Goal: Download file/media

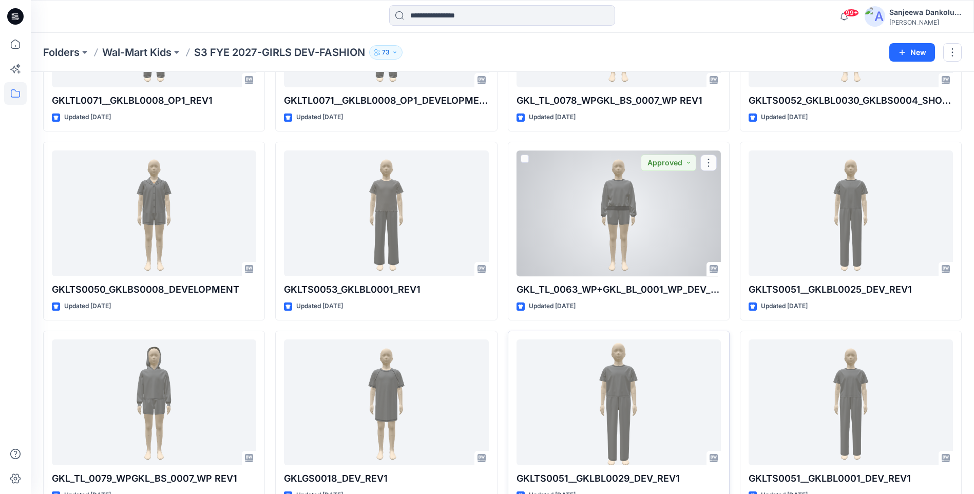
scroll to position [28, 0]
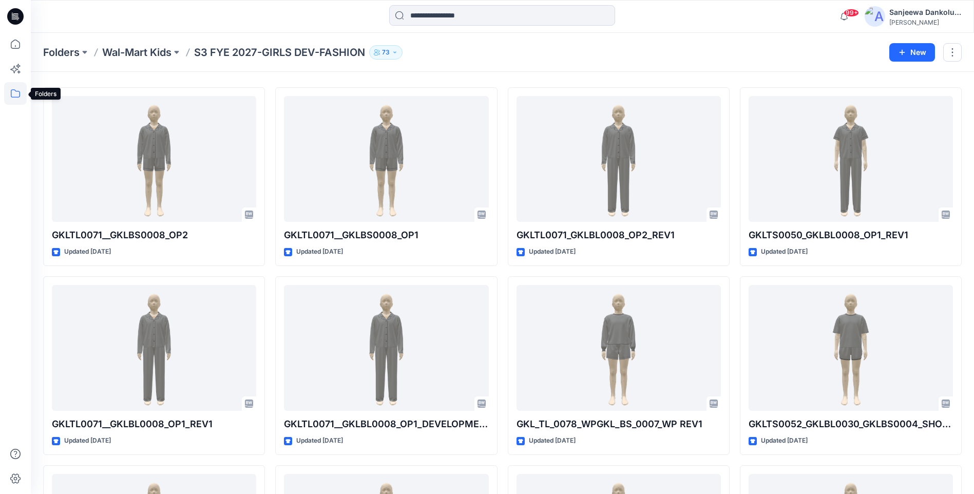
click at [20, 86] on icon at bounding box center [15, 93] width 23 height 23
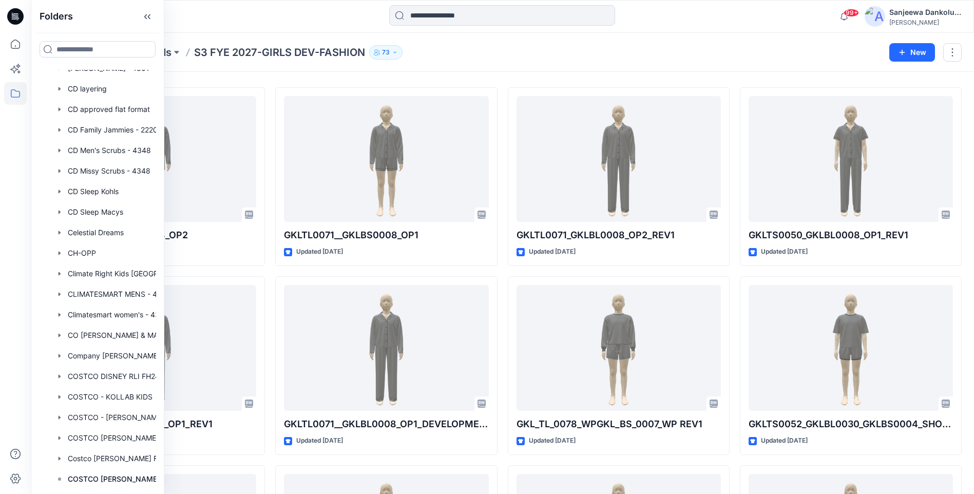
scroll to position [196, 0]
click at [525, 49] on div "Folders Wal-Mart Kids S3 FYE 2027-GIRLS DEV-FASHION 73" at bounding box center [462, 52] width 839 height 14
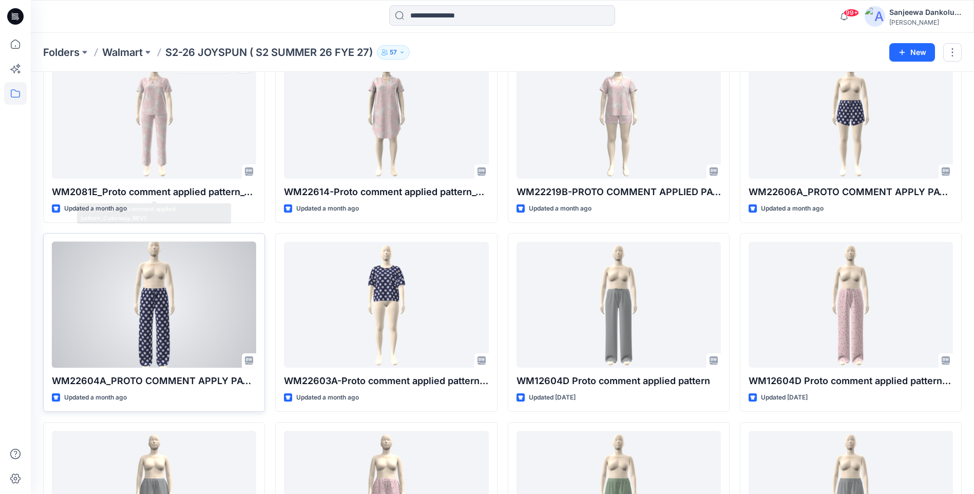
scroll to position [3372, 0]
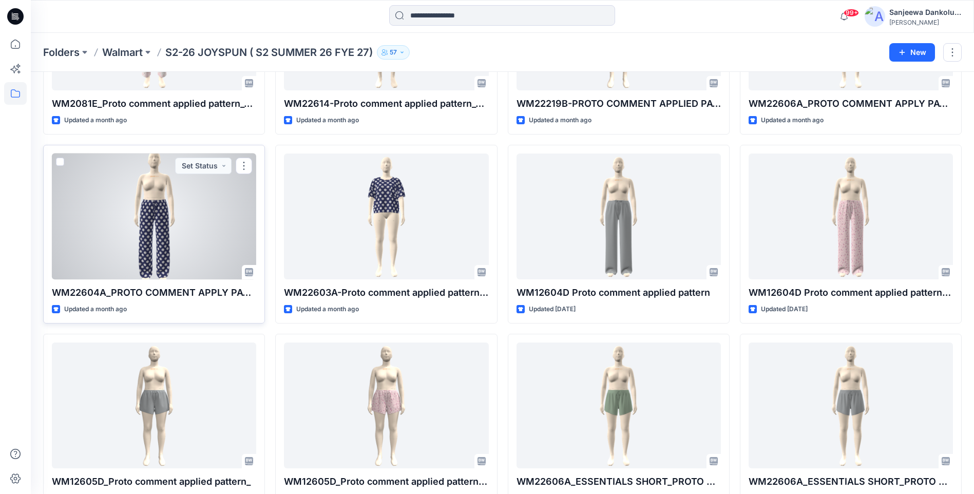
click at [216, 204] on div at bounding box center [154, 217] width 204 height 126
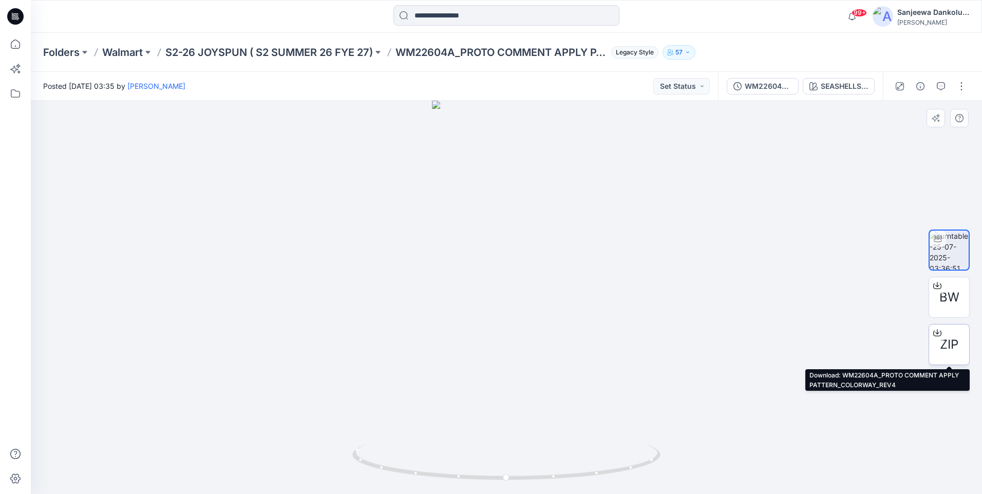
click at [941, 344] on span "ZIP" at bounding box center [949, 344] width 18 height 18
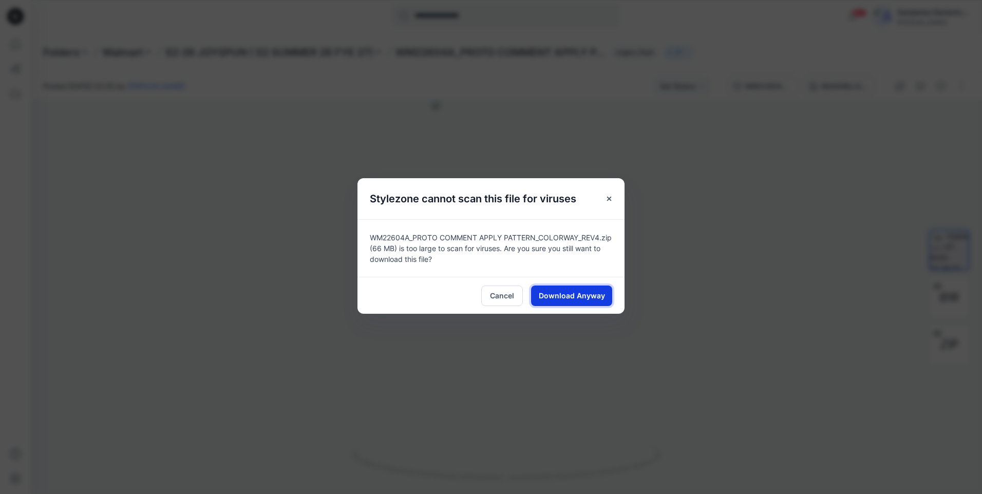
click at [582, 290] on span "Download Anyway" at bounding box center [572, 295] width 66 height 11
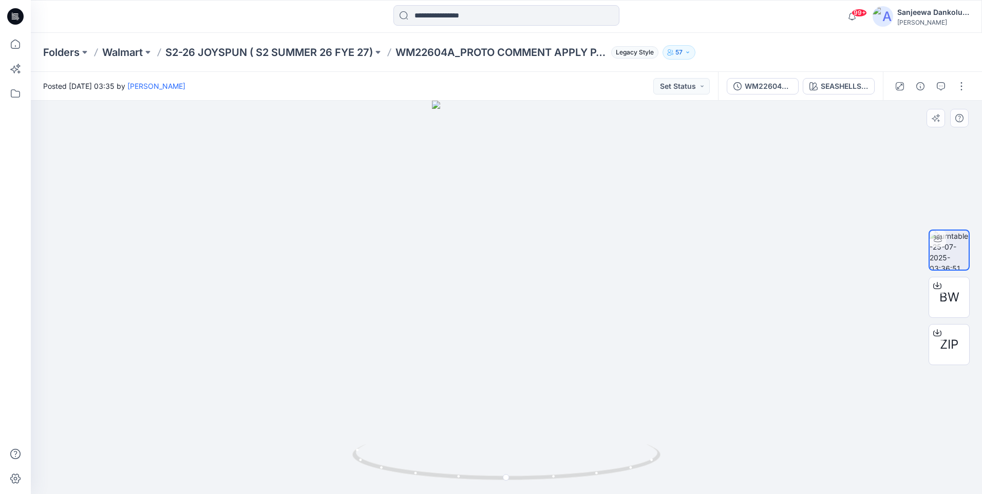
click at [398, 262] on div at bounding box center [506, 297] width 951 height 393
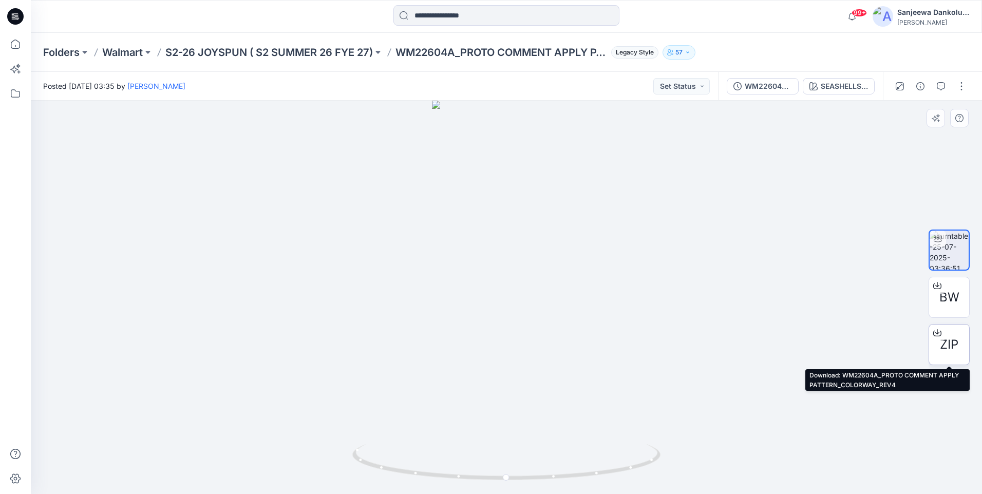
click at [961, 341] on div "ZIP" at bounding box center [948, 344] width 41 height 41
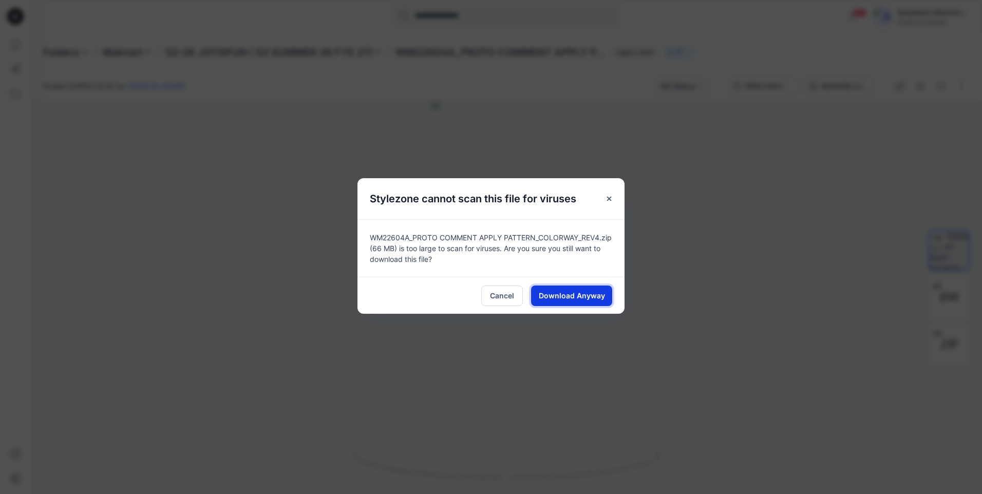
click at [582, 296] on span "Download Anyway" at bounding box center [572, 295] width 66 height 11
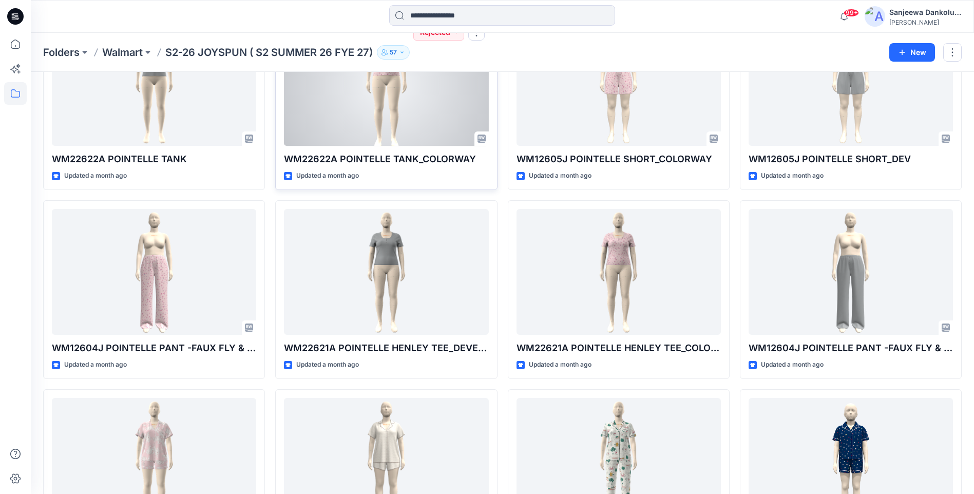
scroll to position [2287, 0]
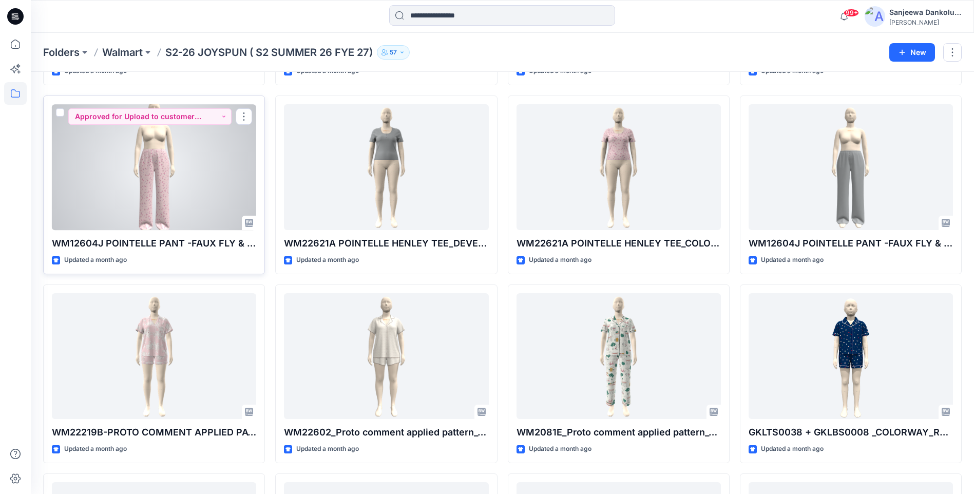
click at [151, 200] on div at bounding box center [154, 167] width 204 height 126
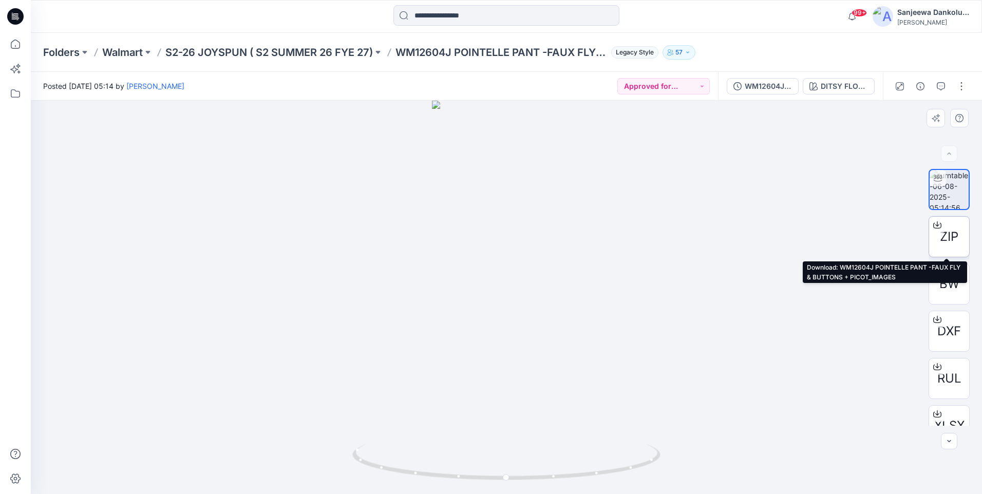
scroll to position [21, 0]
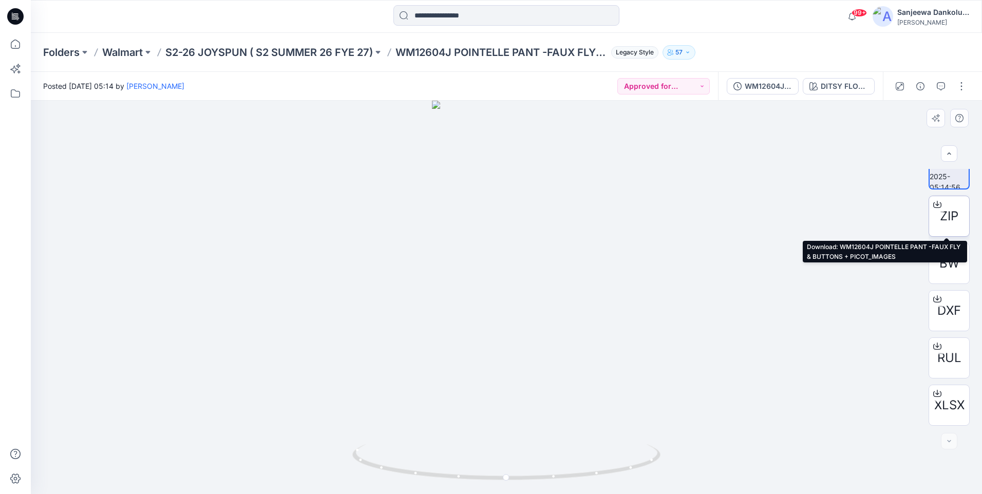
click at [940, 223] on span "ZIP" at bounding box center [949, 216] width 18 height 18
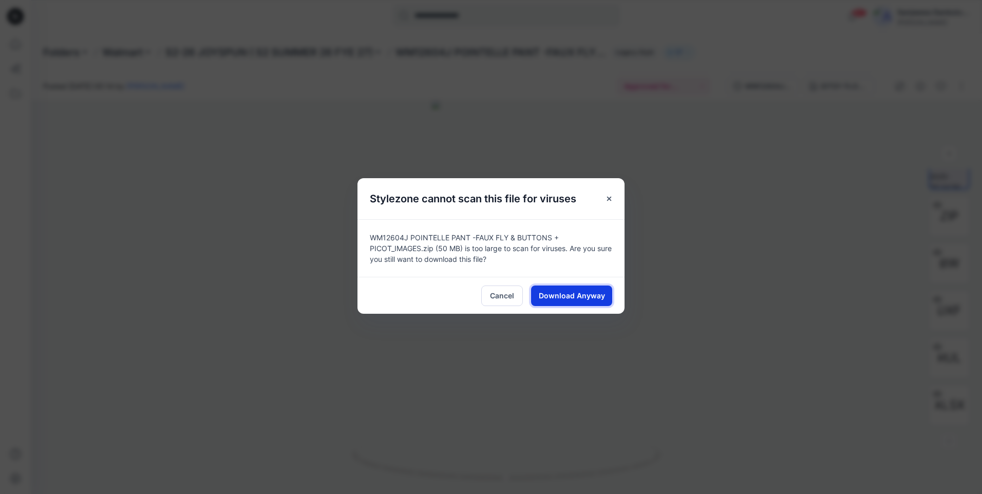
click at [585, 291] on span "Download Anyway" at bounding box center [572, 295] width 66 height 11
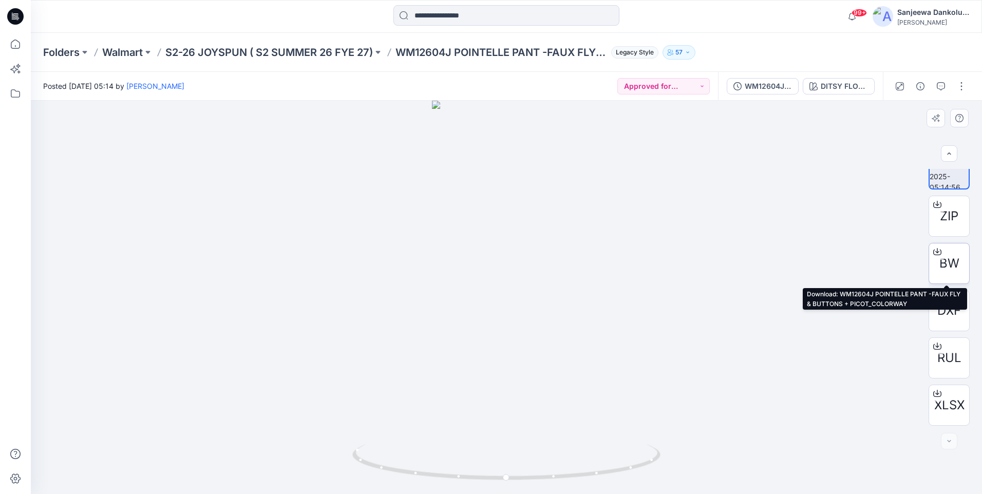
click at [948, 251] on div "BW" at bounding box center [948, 263] width 41 height 41
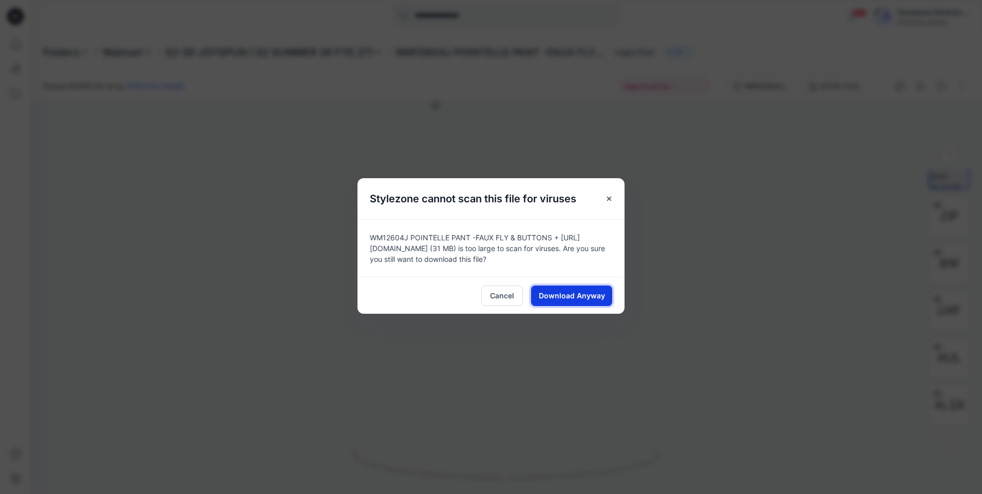
click at [554, 290] on span "Download Anyway" at bounding box center [572, 295] width 66 height 11
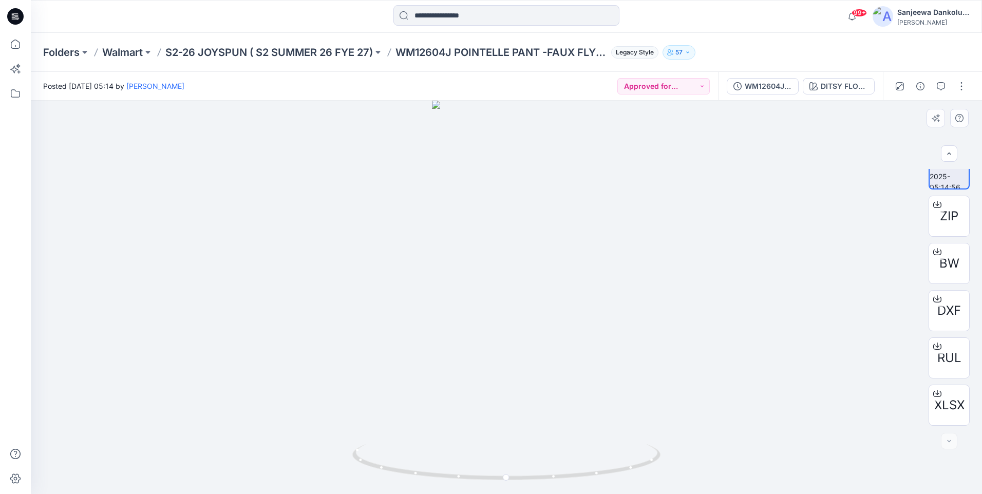
click at [723, 198] on div at bounding box center [506, 297] width 951 height 393
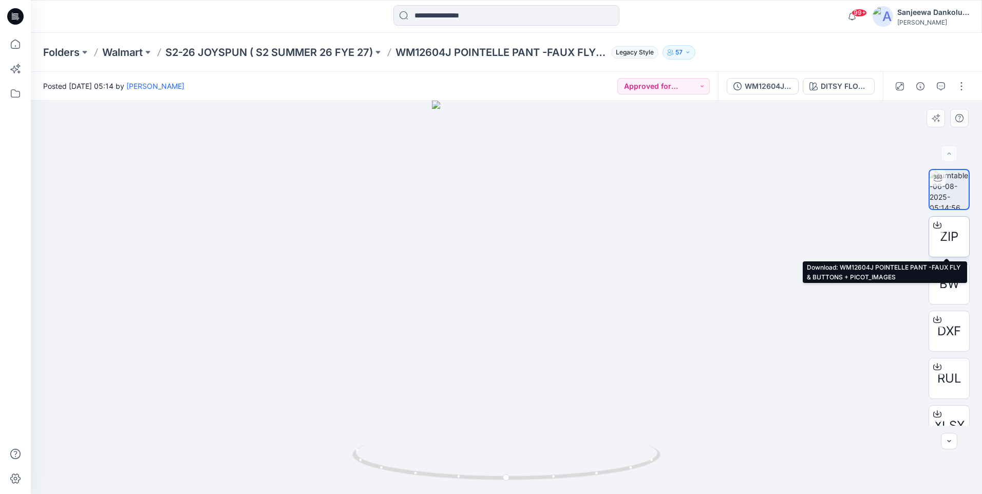
click at [940, 242] on span "ZIP" at bounding box center [949, 236] width 18 height 18
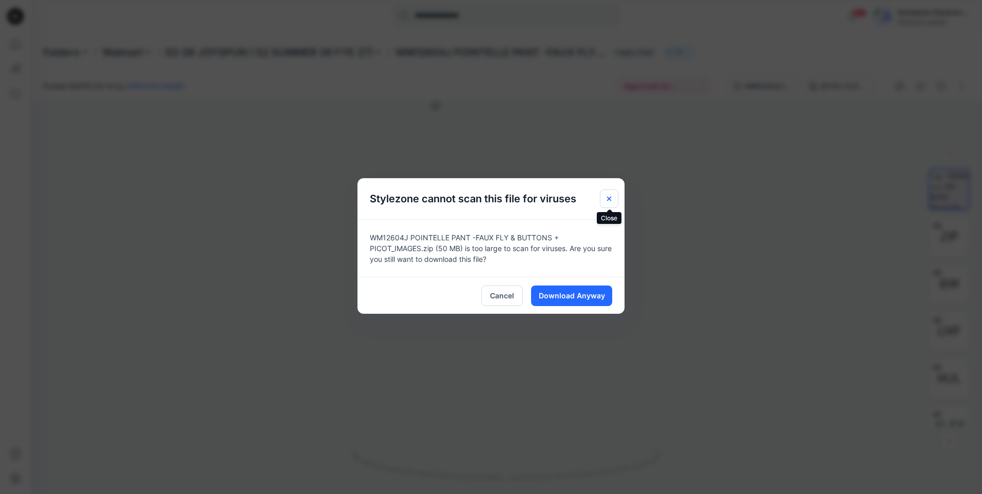
click at [609, 200] on icon "Close" at bounding box center [609, 199] width 8 height 8
